Goal: Find specific page/section: Find specific page/section

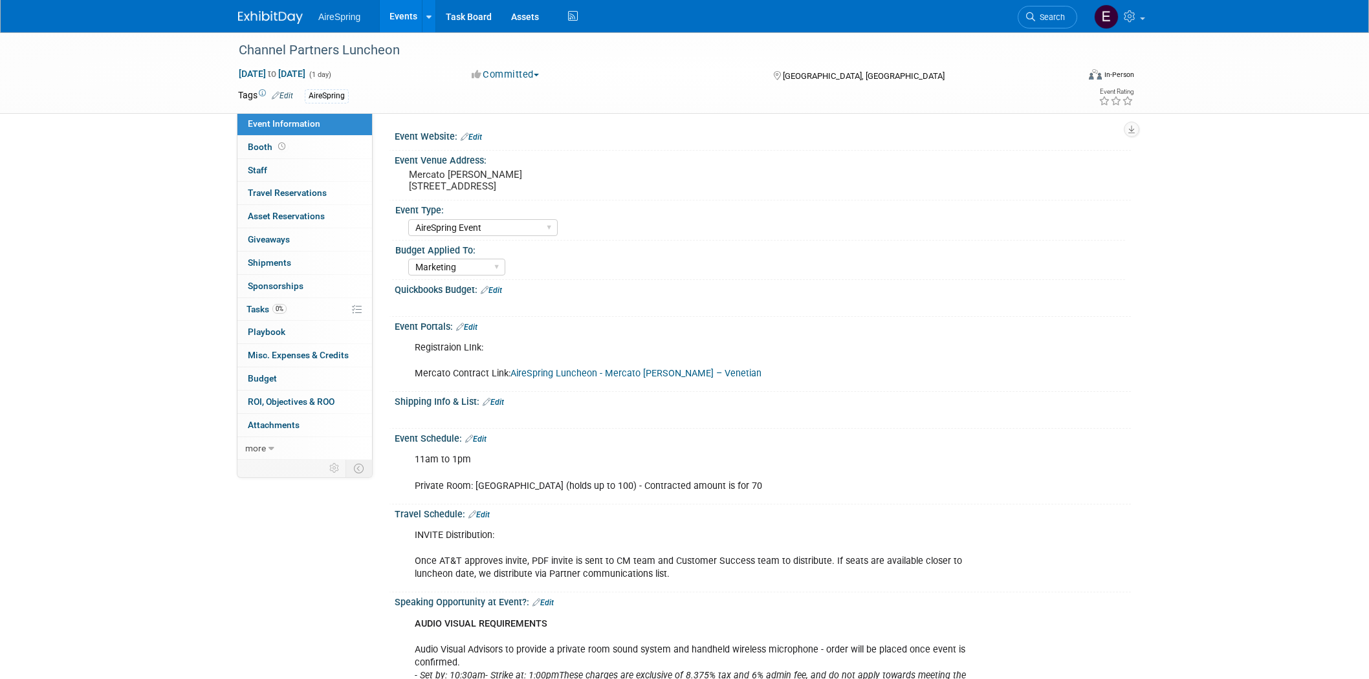
select select "AireSpring Event"
select select "Marketing"
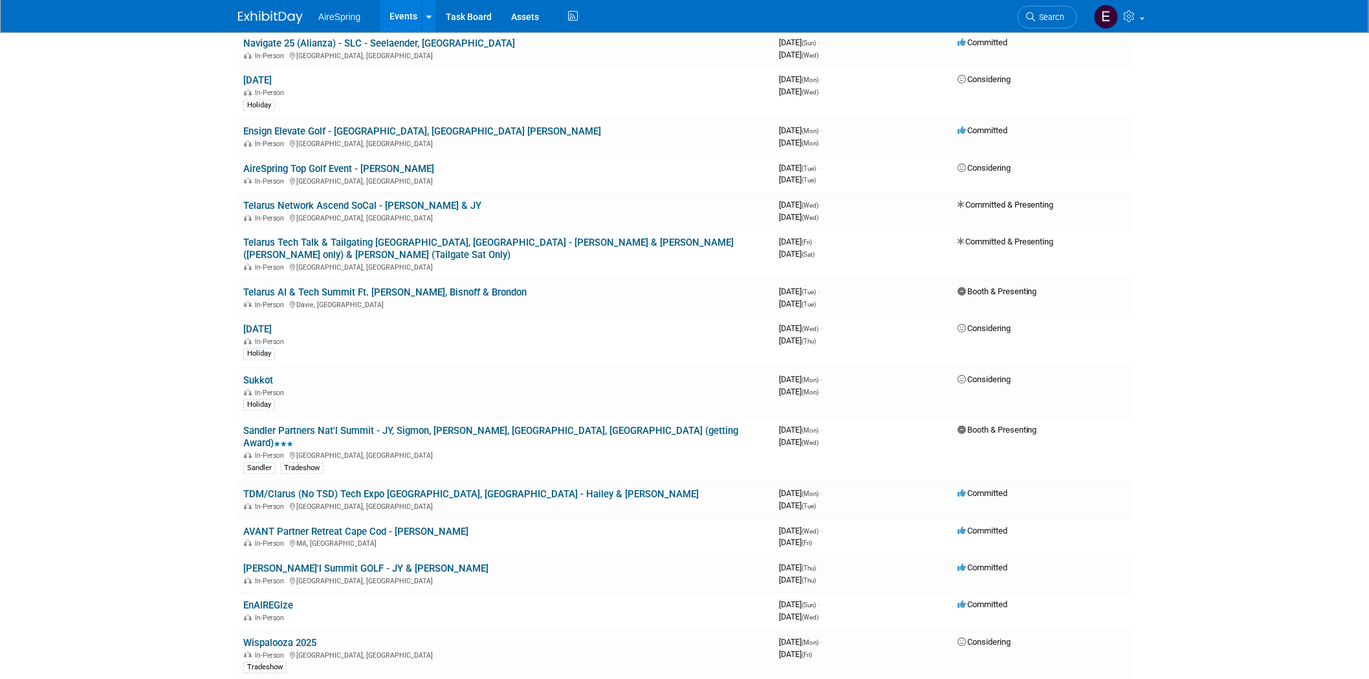
scroll to position [1150, 0]
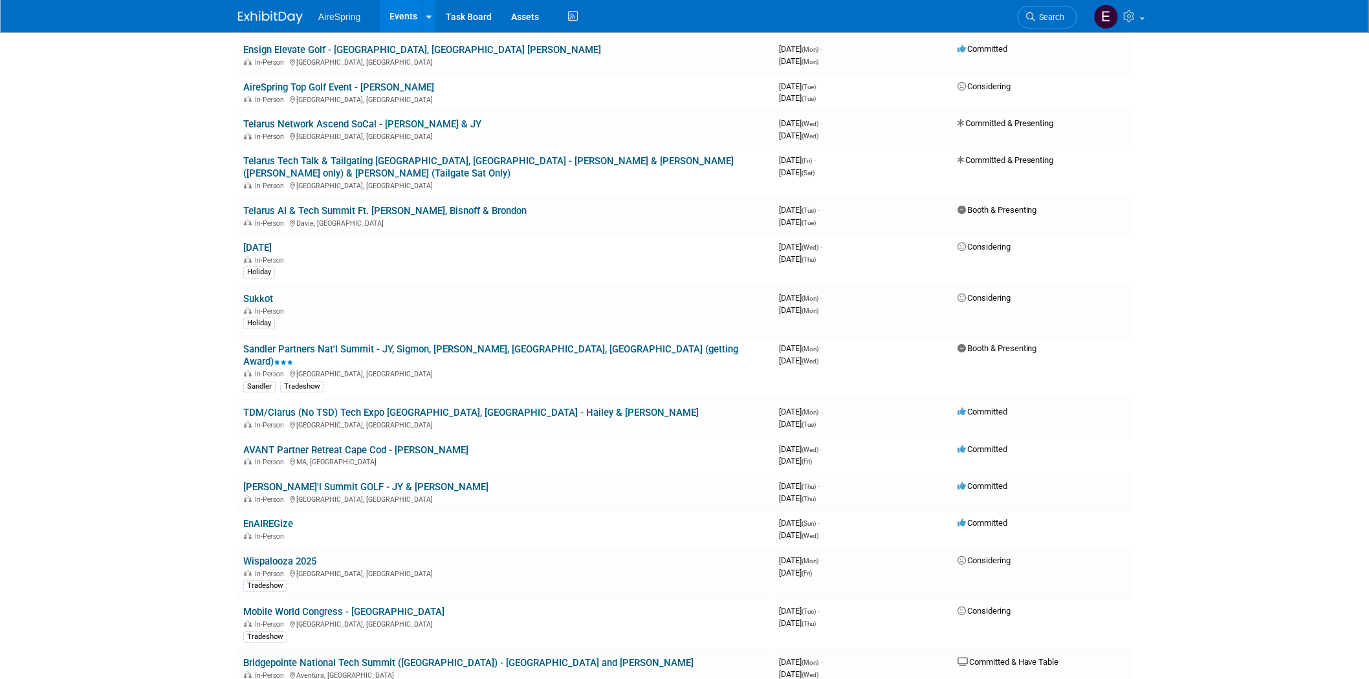
click at [500, 344] on link "Sandler Partners Nat'l Summit - JY, Sigmon, [PERSON_NAME], [GEOGRAPHIC_DATA], […" at bounding box center [490, 356] width 495 height 24
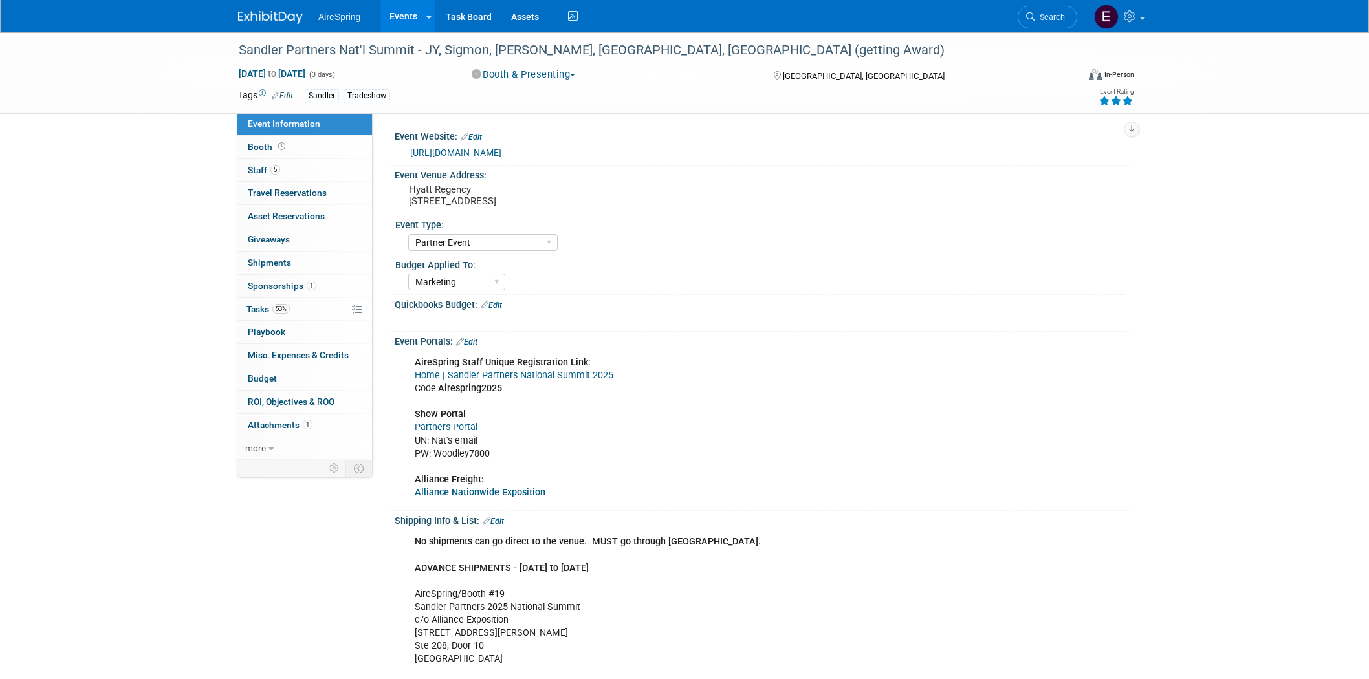
select select "Partner Event"
select select "Marketing"
